Goal: Task Accomplishment & Management: Manage account settings

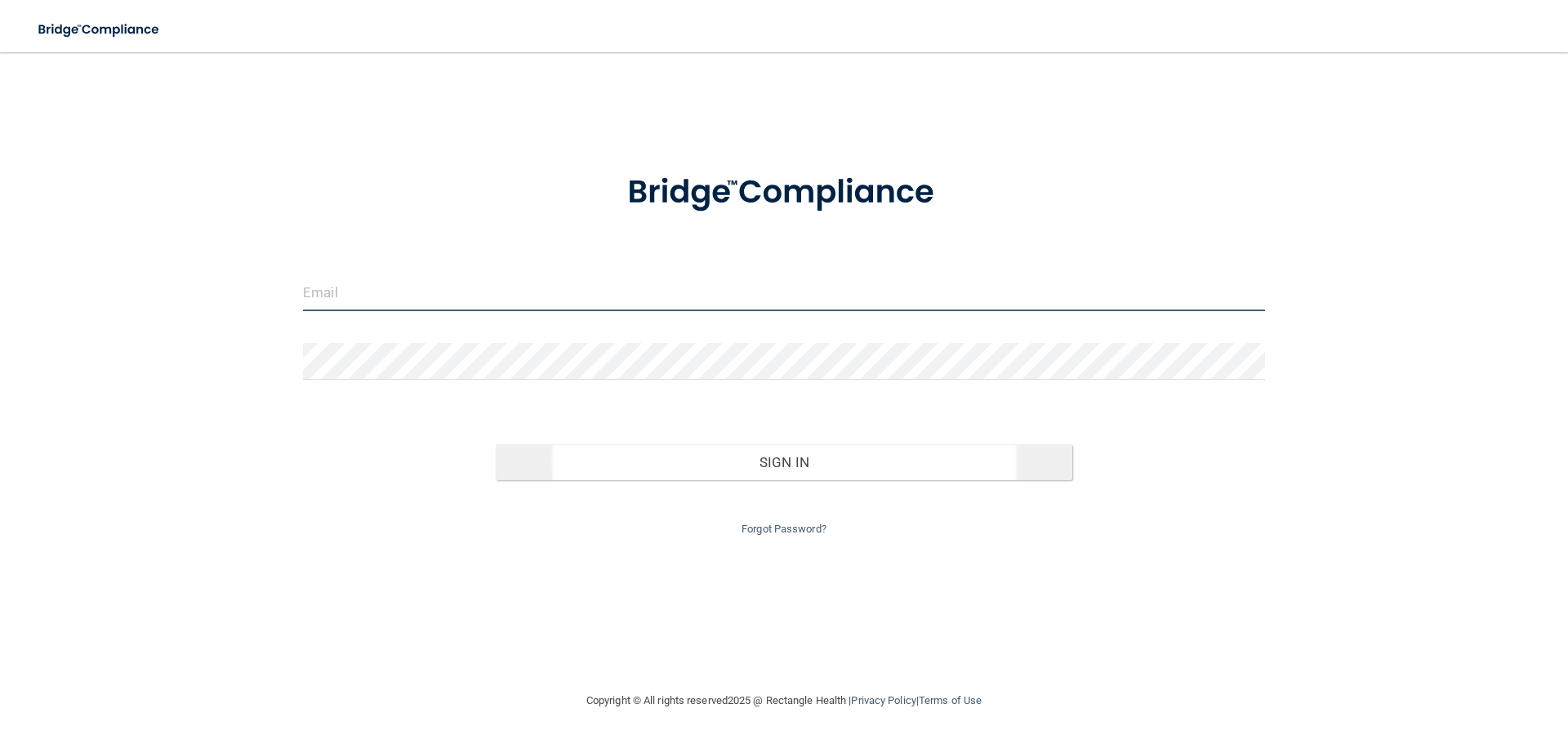
type input "[EMAIL_ADDRESS][DOMAIN_NAME]"
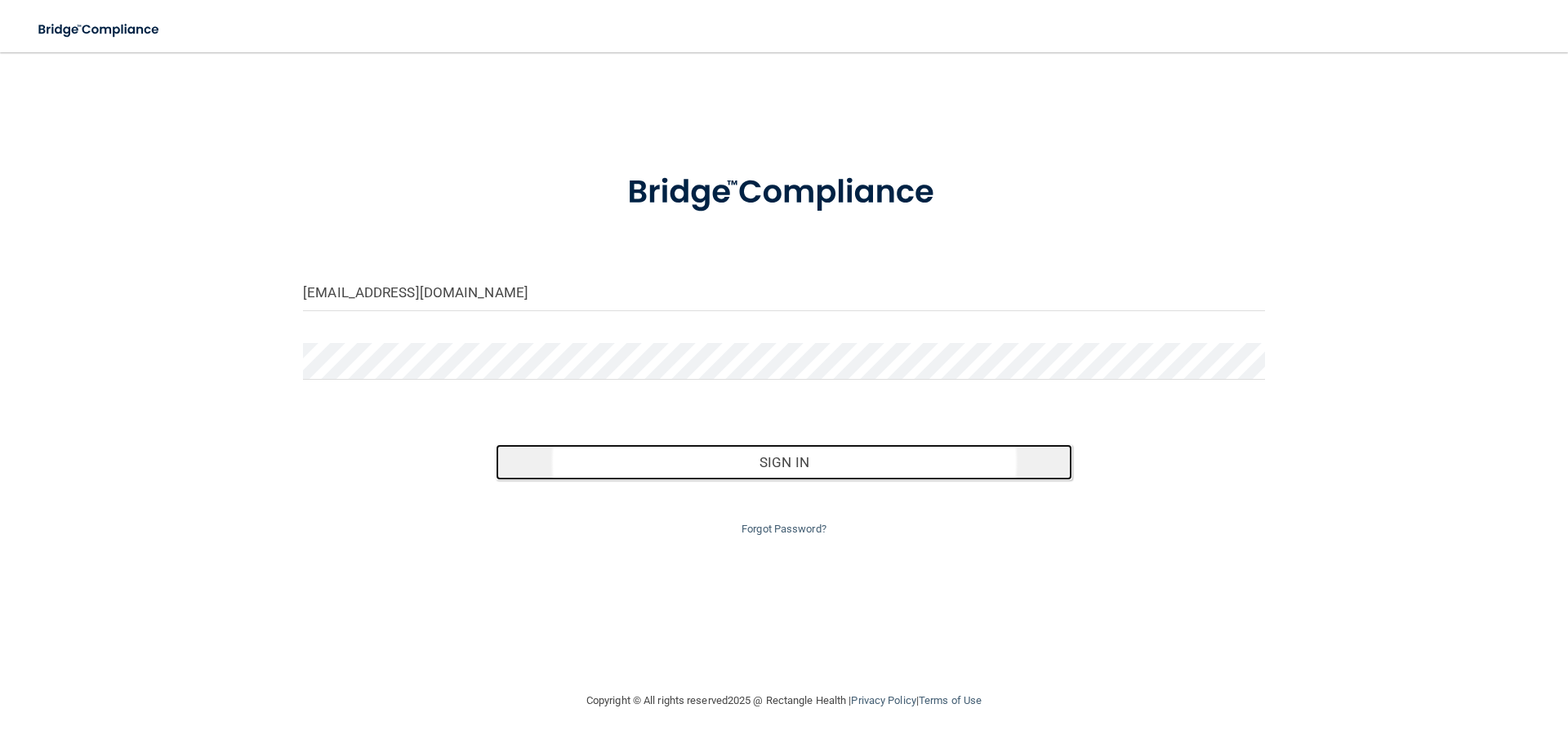
click at [810, 472] on button "Sign In" at bounding box center [784, 462] width 577 height 36
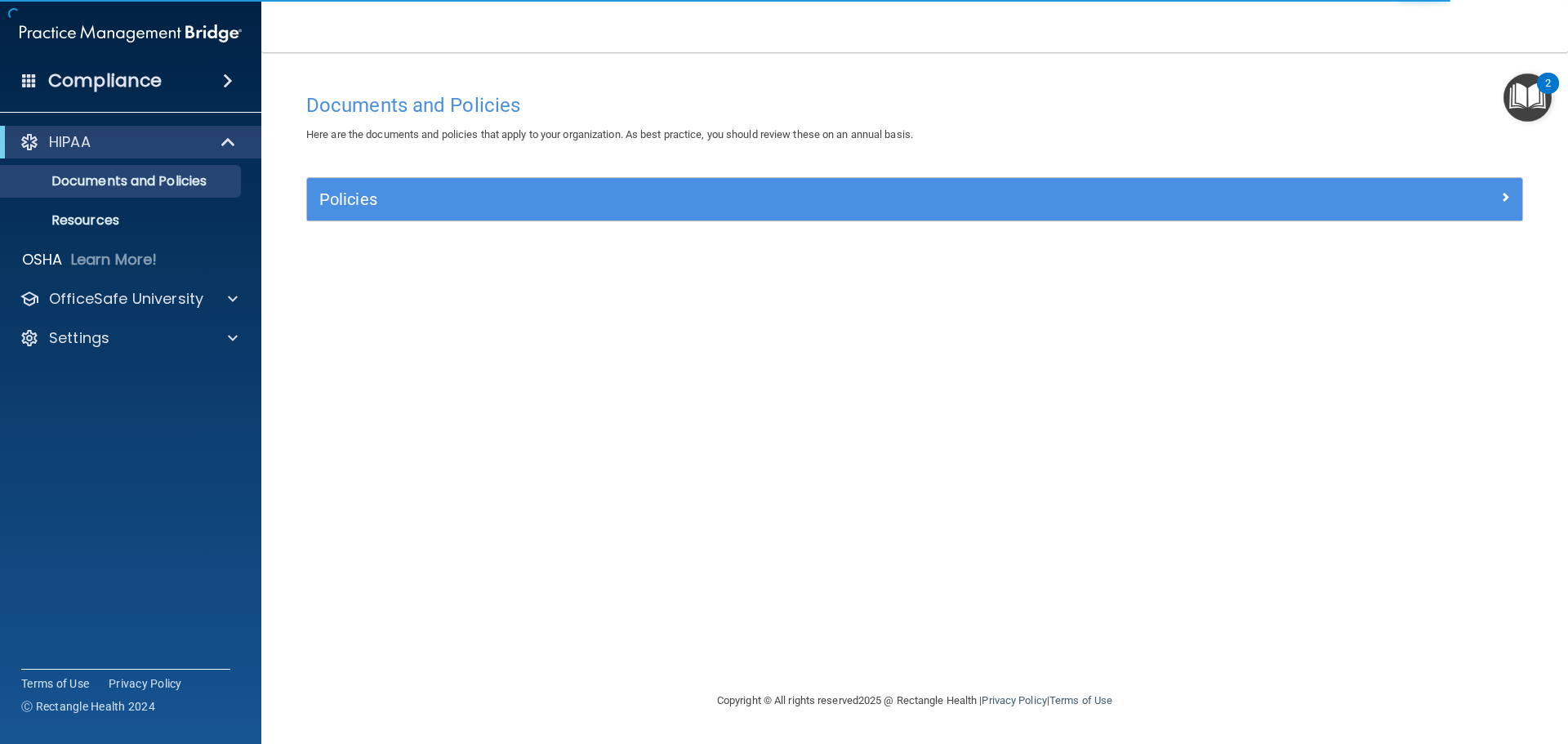
click at [1539, 92] on img "Open Resource Center, 2 new notifications" at bounding box center [1527, 98] width 48 height 48
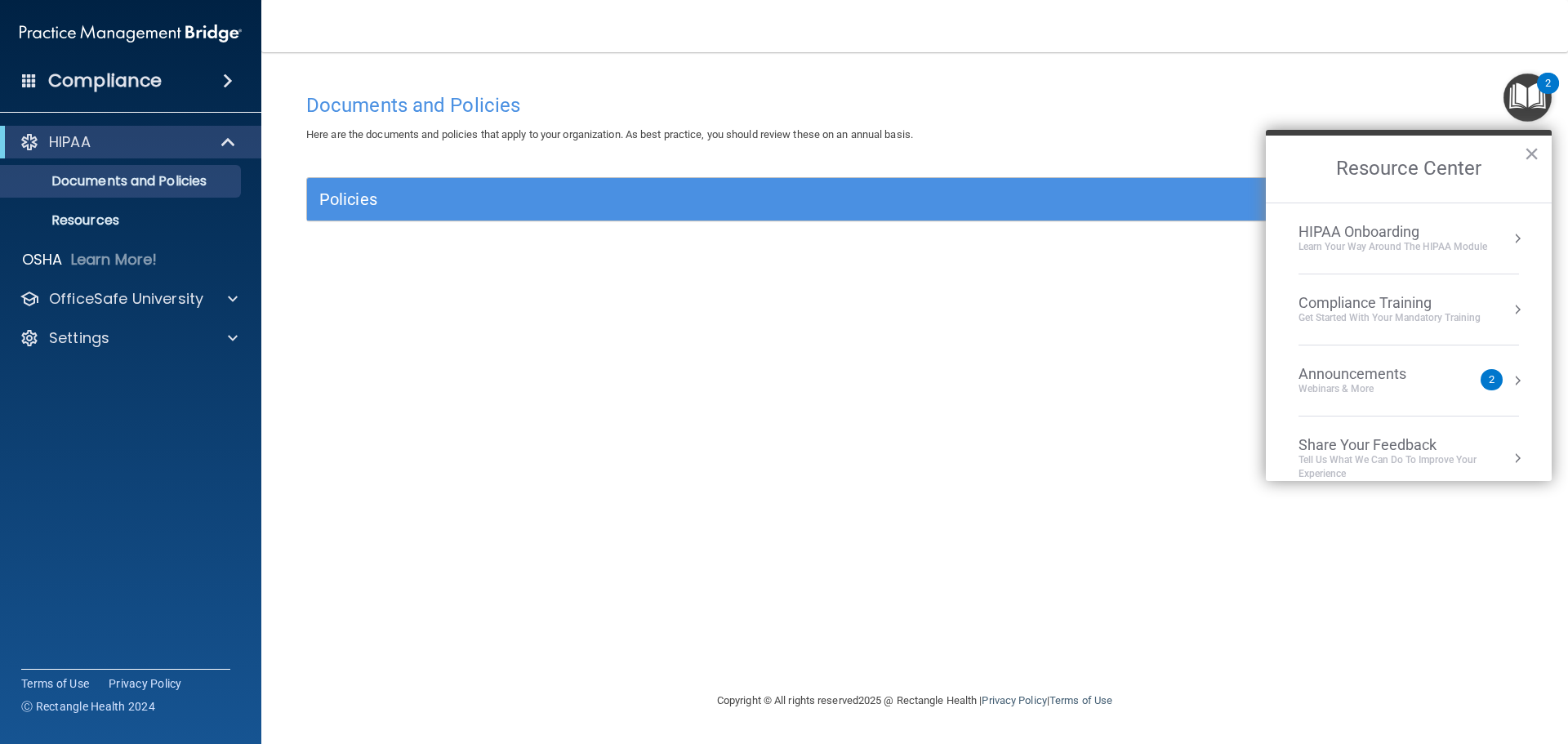
click at [1418, 379] on div "Announcements" at bounding box center [1368, 374] width 141 height 18
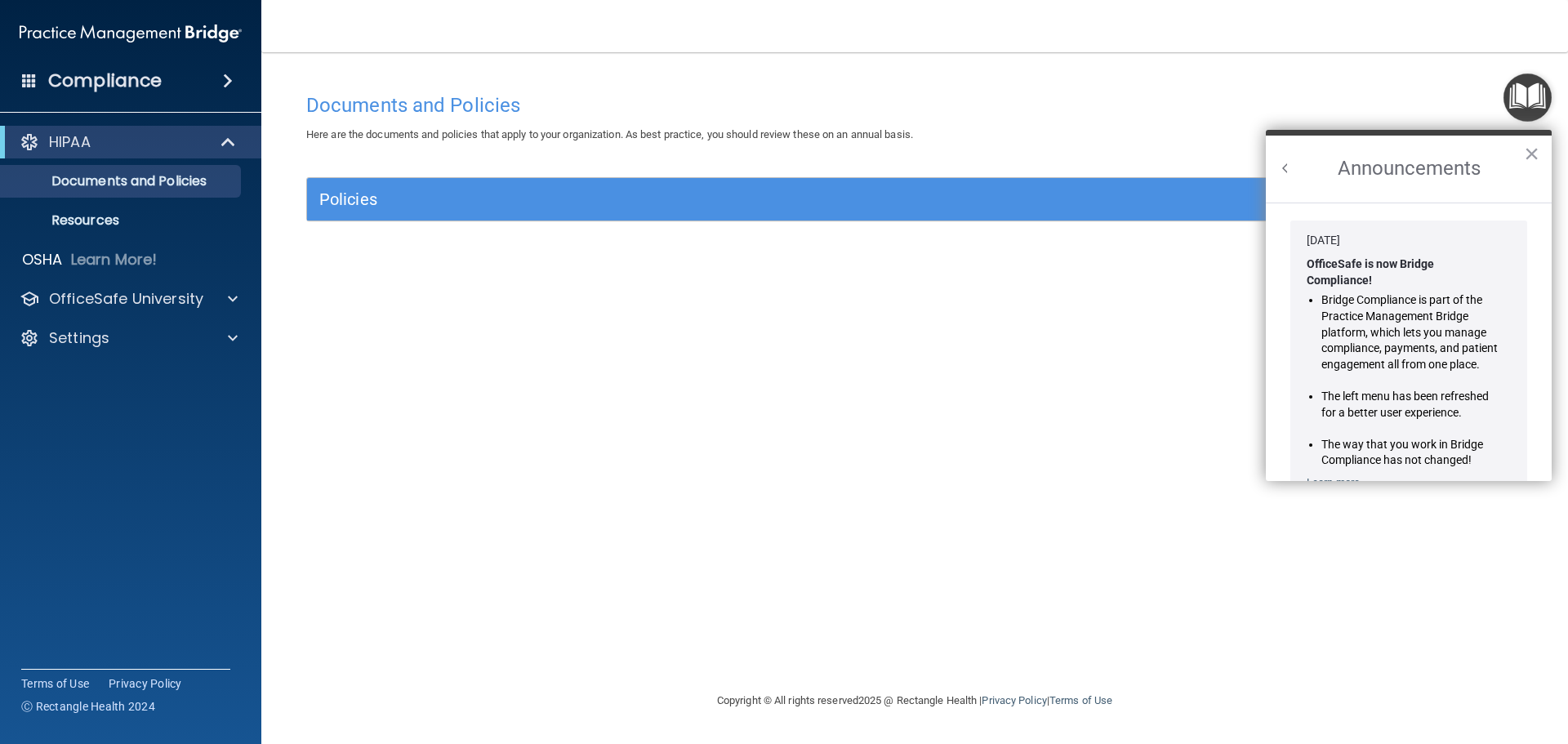
click at [1525, 146] on button "×" at bounding box center [1532, 154] width 16 height 26
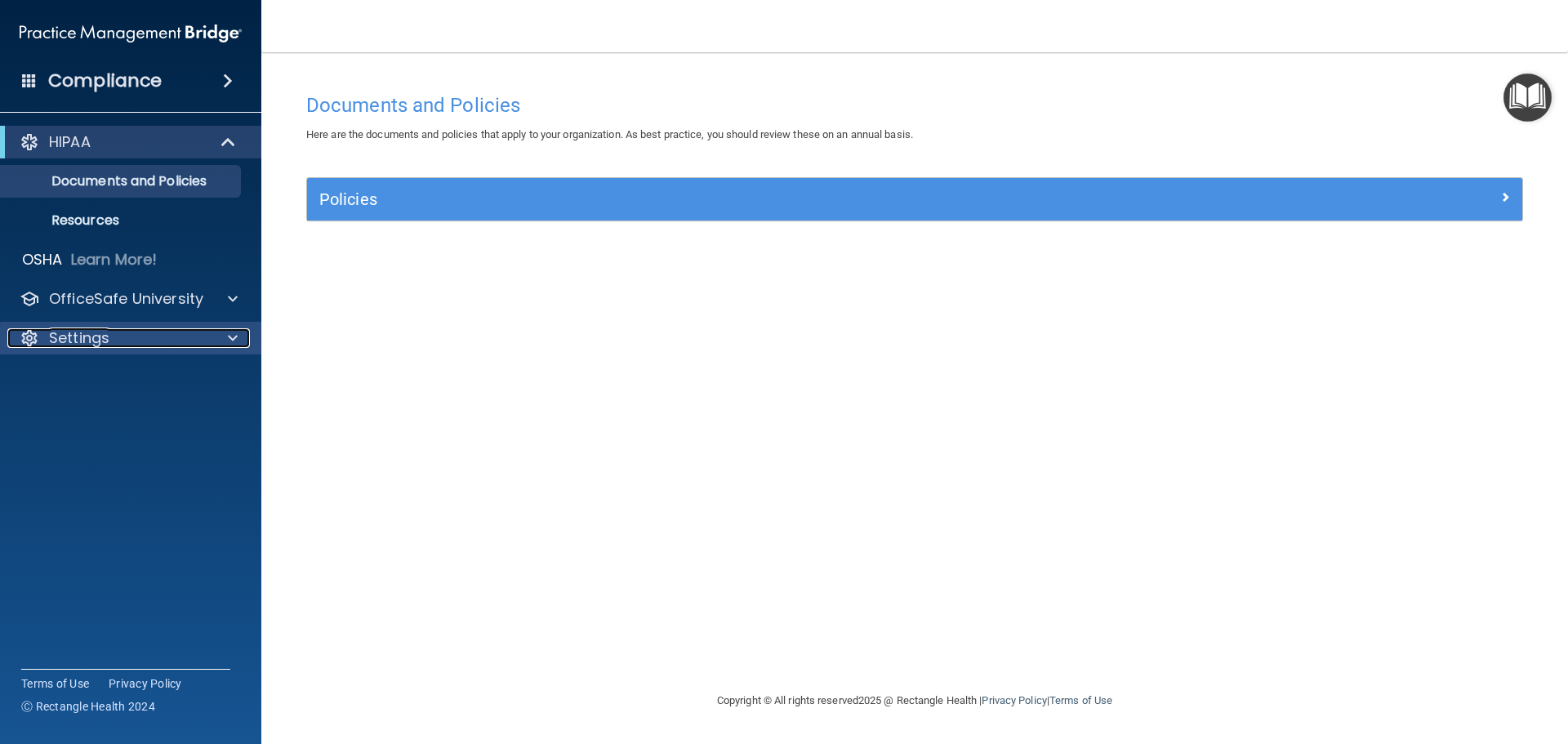
click at [113, 341] on div "Settings" at bounding box center [108, 338] width 203 height 20
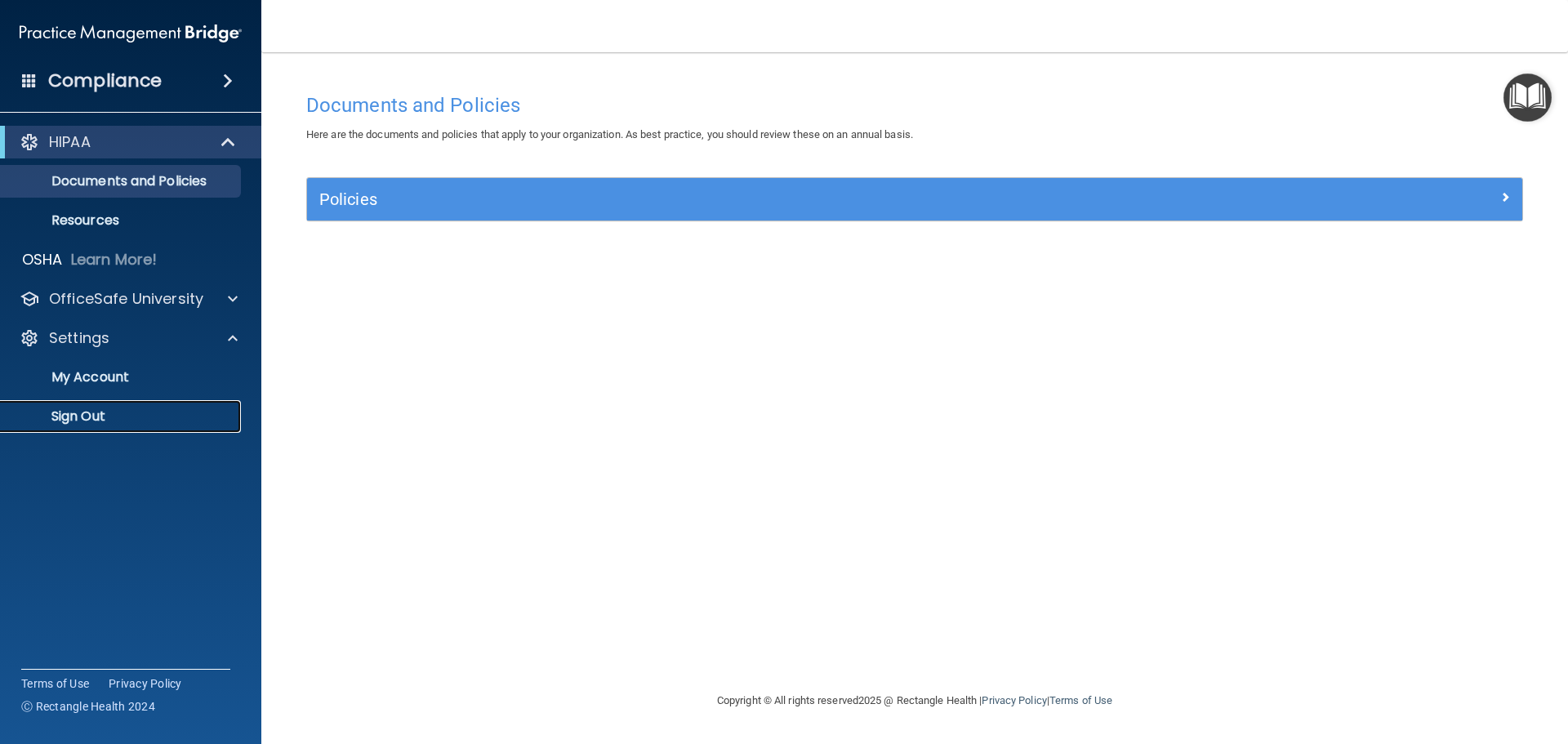
click at [90, 418] on p "Sign Out" at bounding box center [122, 416] width 223 height 17
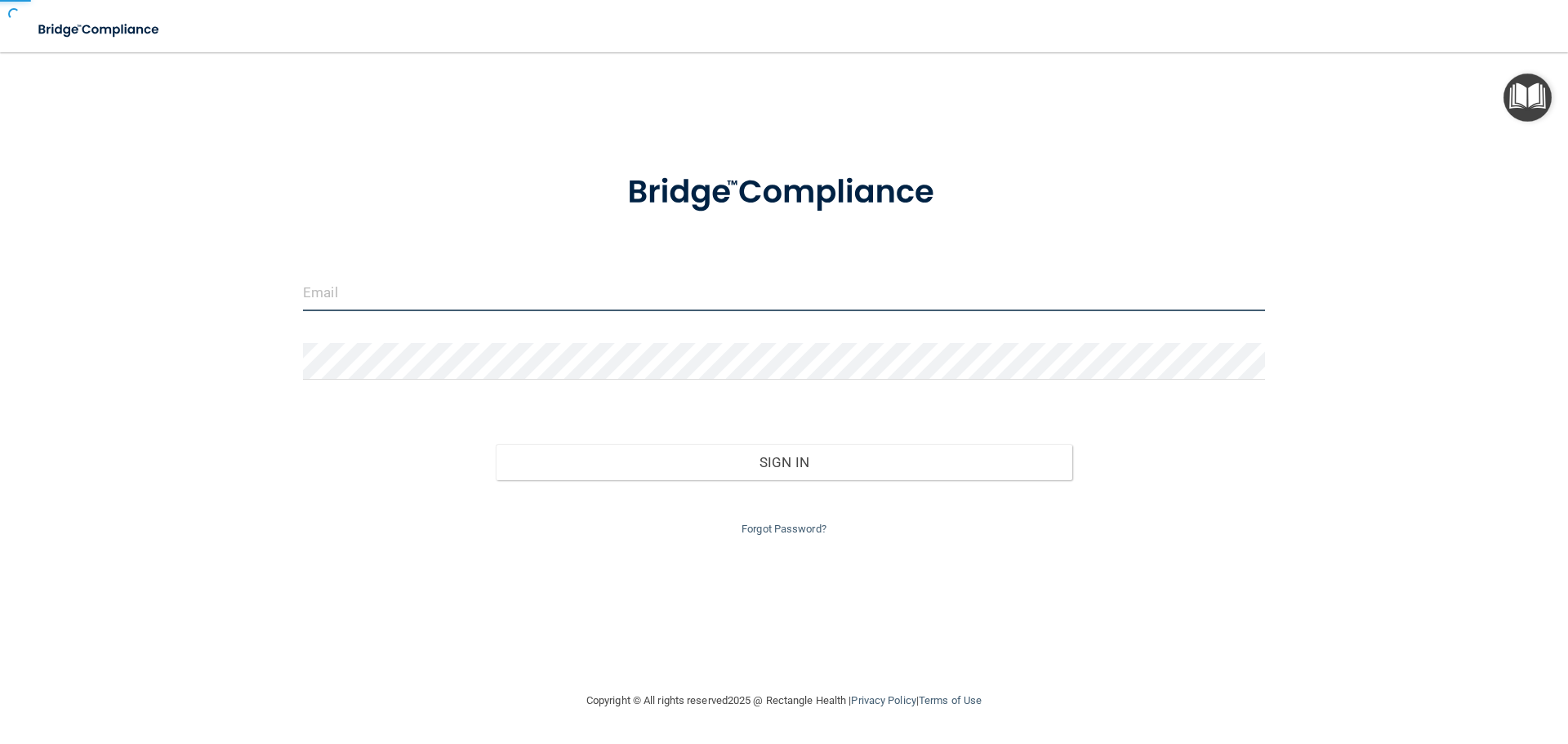
type input "[EMAIL_ADDRESS][DOMAIN_NAME]"
